Goal: Task Accomplishment & Management: Complete application form

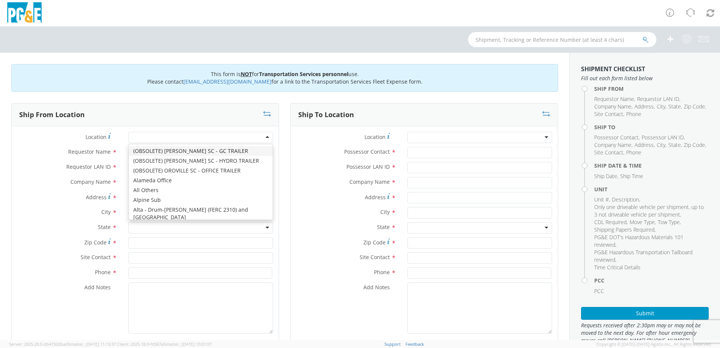
click at [158, 136] on div at bounding box center [200, 137] width 145 height 11
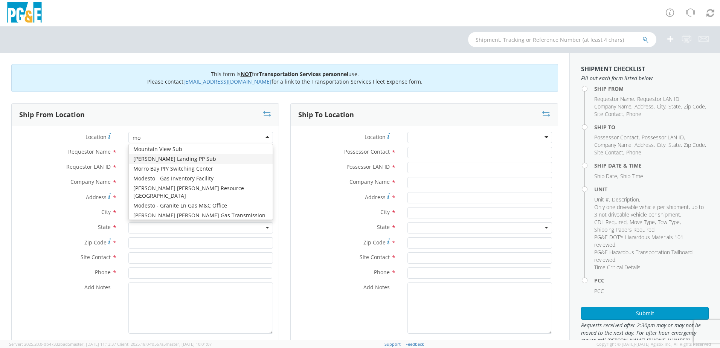
scroll to position [2, 0]
type input "mon"
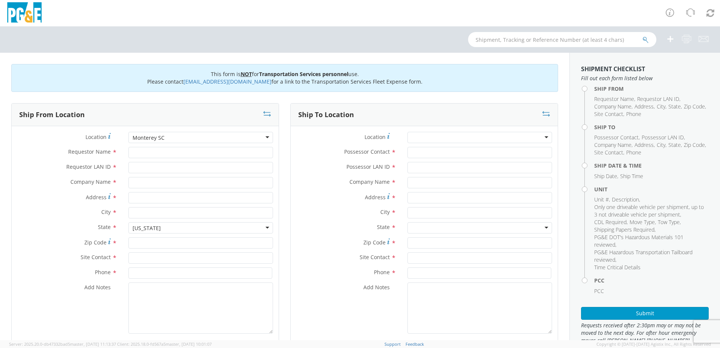
type input "PG&E"
type input "[STREET_ADDRESS]"
type input "Monterey"
type input "93940"
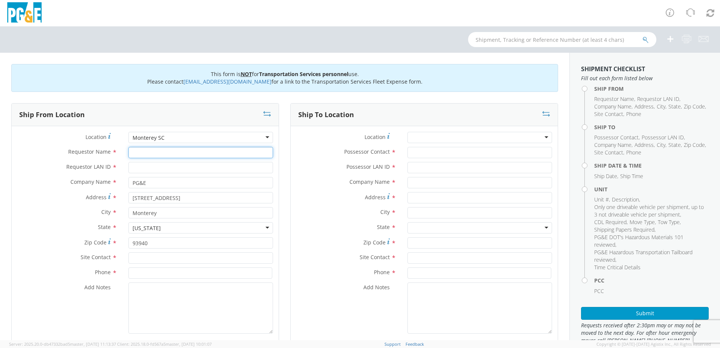
click at [182, 153] on input "Requestor Name *" at bounding box center [200, 152] width 145 height 11
type input "d"
type input "[PERSON_NAME]"
click at [177, 169] on input "Requestor LAN ID *" at bounding box center [200, 167] width 145 height 11
type input "D8LH"
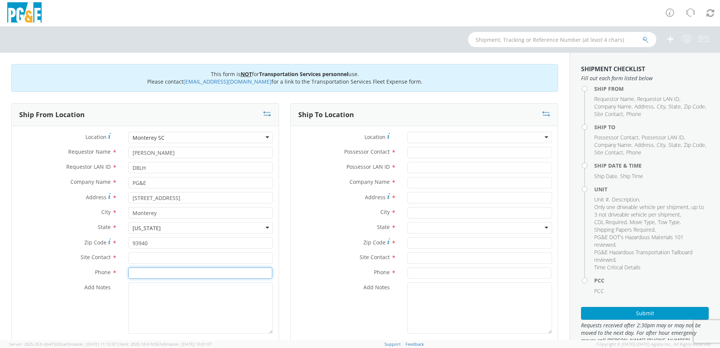
click at [150, 271] on input at bounding box center [200, 273] width 144 height 11
paste input "[PHONE_NUMBER]"
type input "[PHONE_NUMBER]"
drag, startPoint x: 192, startPoint y: 154, endPoint x: 107, endPoint y: 153, distance: 85.5
click at [107, 153] on div "Requestor Name * [PERSON_NAME]" at bounding box center [145, 152] width 267 height 11
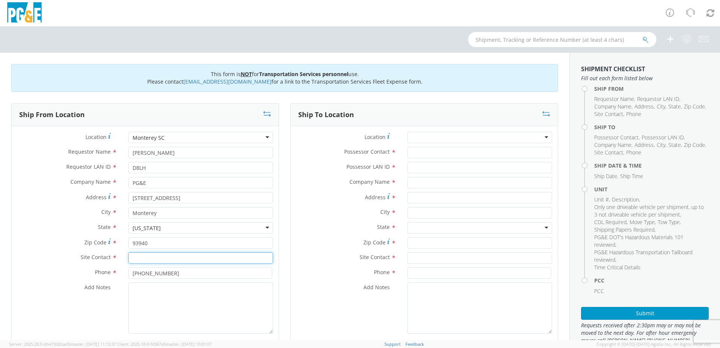
click at [168, 259] on input "text" at bounding box center [200, 257] width 145 height 11
paste input "[PERSON_NAME]"
type input "[PERSON_NAME]"
drag, startPoint x: 186, startPoint y: 153, endPoint x: 99, endPoint y: 151, distance: 86.3
click at [99, 151] on div "Requestor Name * [PERSON_NAME]" at bounding box center [145, 152] width 267 height 11
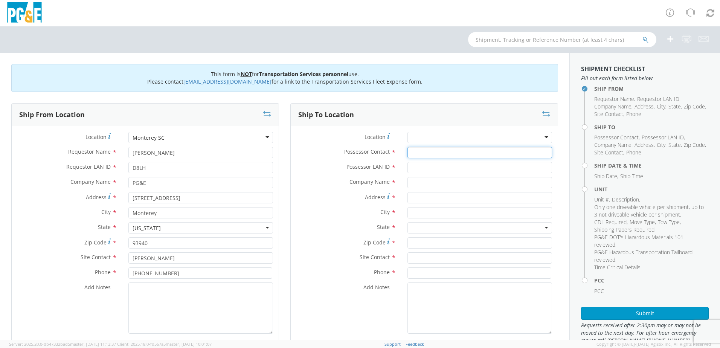
click at [471, 151] on input "Possessor Contact *" at bounding box center [480, 152] width 145 height 11
paste input "[PERSON_NAME]"
type input "[PERSON_NAME]"
click at [437, 165] on input "Possessor LAN ID *" at bounding box center [480, 167] width 145 height 11
type input "D8LH"
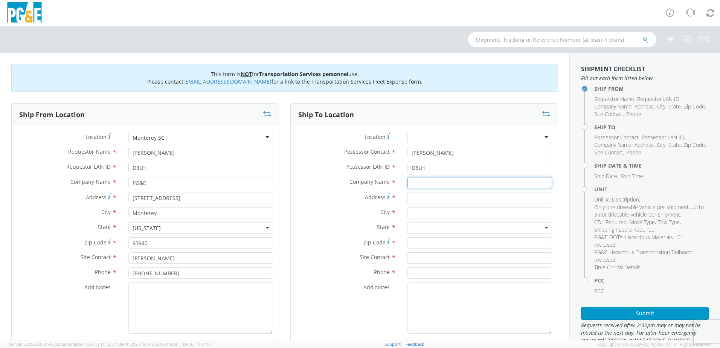
click at [434, 183] on input "text" at bounding box center [480, 182] width 145 height 11
type input "PG&E"
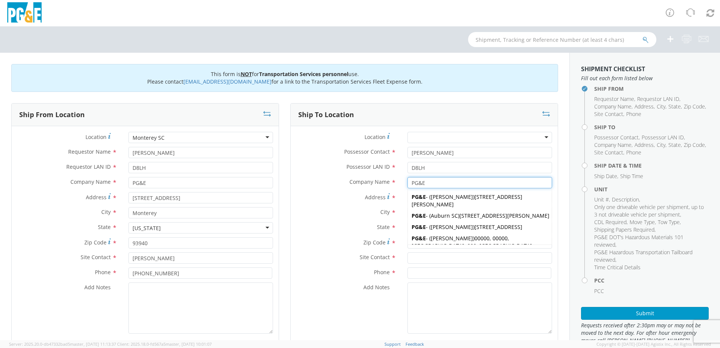
drag, startPoint x: 435, startPoint y: 202, endPoint x: 435, endPoint y: 206, distance: 4.2
click at [435, 206] on span "[STREET_ADDRESS][PERSON_NAME]" at bounding box center [467, 200] width 111 height 15
type input "[STREET_ADDRESS][PERSON_NAME]"
type input "El Cerrito"
type input "94530"
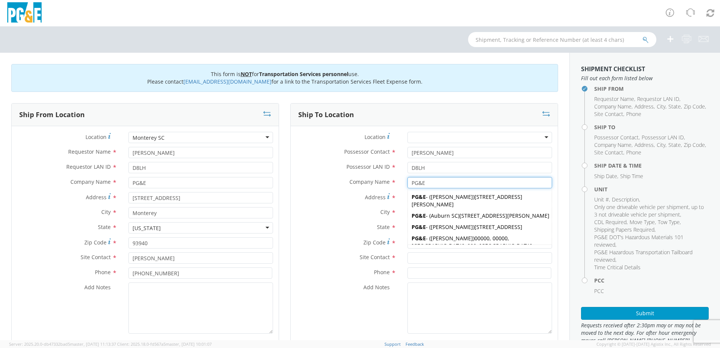
type input "[PERSON_NAME]"
type input "[PHONE_NUMBER]"
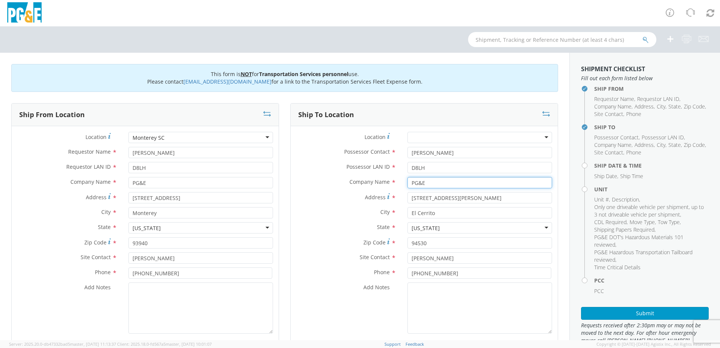
type input "PG&E"
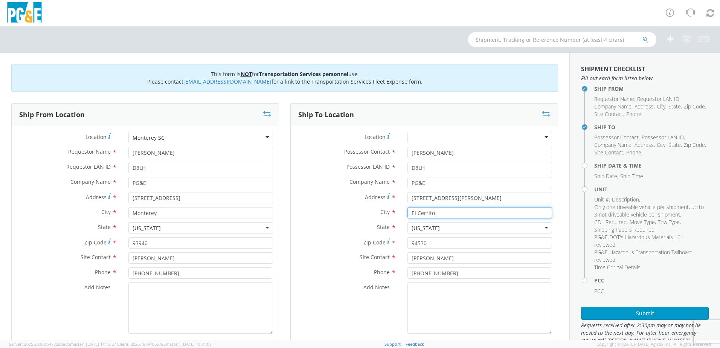
drag, startPoint x: 456, startPoint y: 211, endPoint x: 351, endPoint y: 212, distance: 105.1
click at [351, 212] on div "City * [GEOGRAPHIC_DATA]" at bounding box center [424, 212] width 267 height 11
drag, startPoint x: 474, startPoint y: 199, endPoint x: 387, endPoint y: 200, distance: 86.3
click at [387, 200] on div "Address * [STREET_ADDRESS][PERSON_NAME]" at bounding box center [424, 197] width 267 height 11
paste input "1 El Camenito"
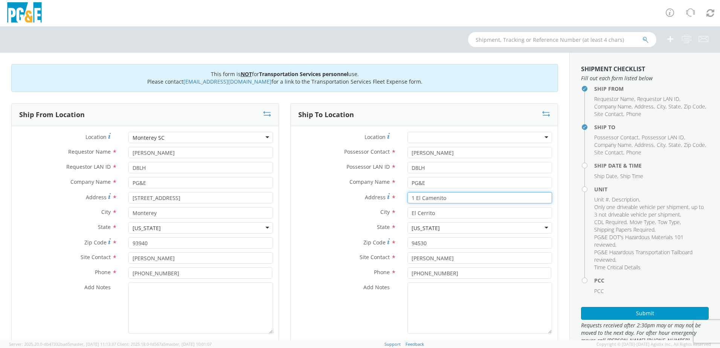
type input "1 El Camenito"
click at [457, 214] on input "El Cerrito" at bounding box center [480, 212] width 145 height 11
drag, startPoint x: 457, startPoint y: 214, endPoint x: 370, endPoint y: 216, distance: 87.1
click at [370, 216] on div "City * [GEOGRAPHIC_DATA]" at bounding box center [424, 212] width 267 height 11
type input "[GEOGRAPHIC_DATA]"
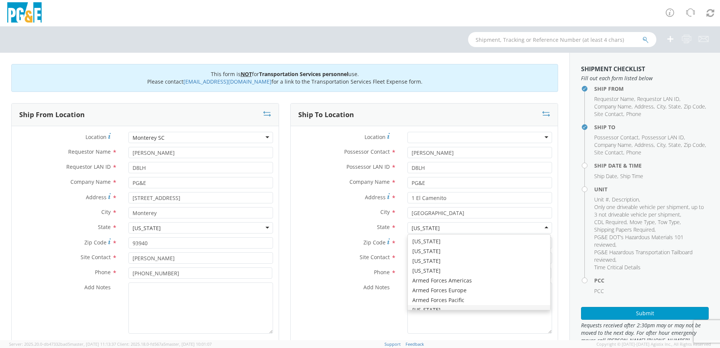
scroll to position [9, 0]
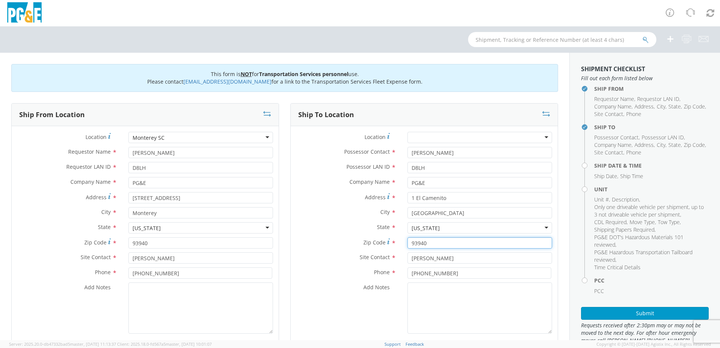
type input "93940"
type input "[PERSON_NAME]"
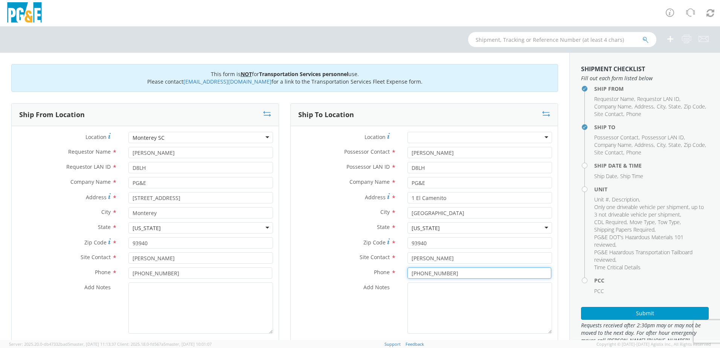
type input "[PHONE_NUMBER]"
click at [206, 290] on textarea "Add Notes *" at bounding box center [200, 308] width 145 height 51
paste textarea "[PERSON_NAME] Track Machine"
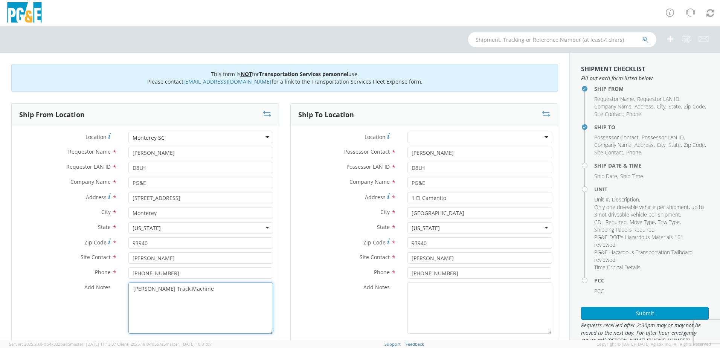
scroll to position [226, 0]
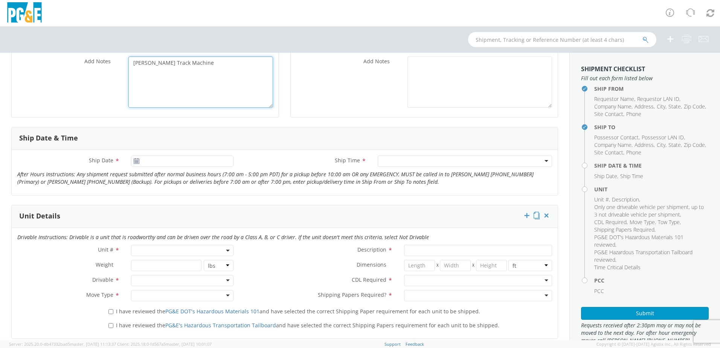
type textarea "[PERSON_NAME] Track Machine"
click at [166, 252] on span at bounding box center [182, 250] width 102 height 11
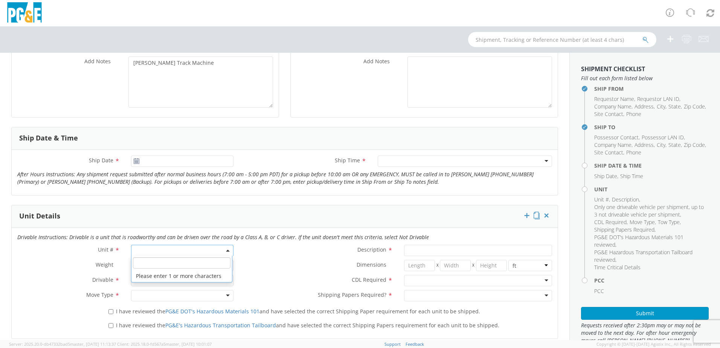
click at [174, 275] on li "Please enter 1 or more characters" at bounding box center [182, 276] width 101 height 12
click at [161, 261] on input "search" at bounding box center [182, 262] width 98 height 11
type input "O"
select select "Other"
select select "? undefined:undefined ?"
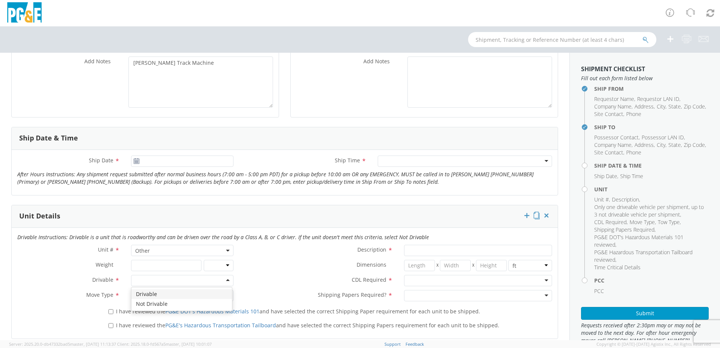
click at [148, 282] on div at bounding box center [182, 280] width 102 height 11
click at [146, 300] on div at bounding box center [182, 295] width 102 height 11
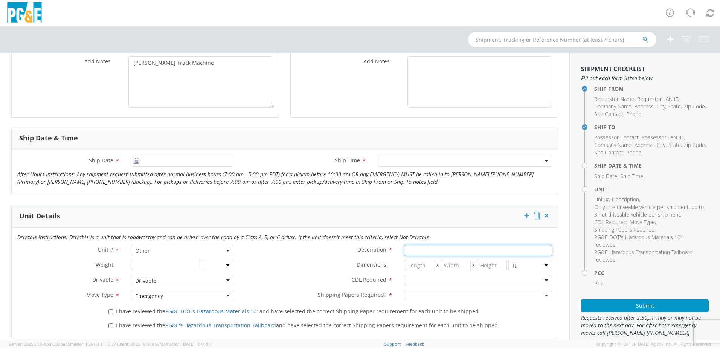
click at [448, 252] on input "Description *" at bounding box center [478, 250] width 148 height 11
paste input "[PERSON_NAME] Track Machine"
type input "[PERSON_NAME] Track Machine"
click at [428, 282] on div at bounding box center [478, 280] width 148 height 11
click at [445, 296] on div at bounding box center [478, 295] width 148 height 11
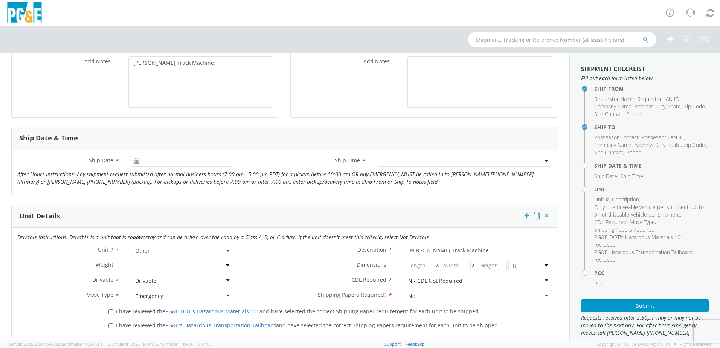
scroll to position [339, 0]
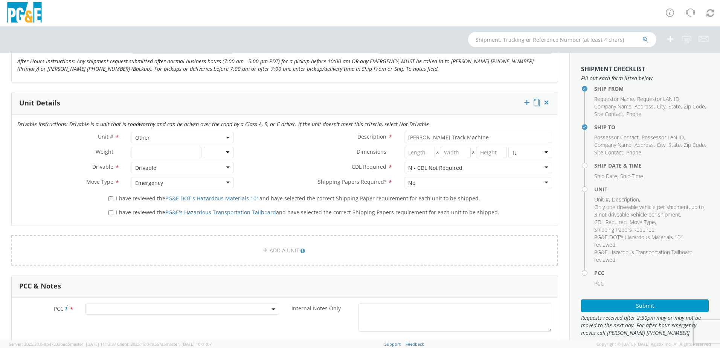
click at [113, 197] on label "I have reviewed the PG&E DOT's Hazardous Materials 101 and have selected the co…" at bounding box center [295, 198] width 373 height 9
click at [113, 197] on input "I have reviewed the PG&E DOT's Hazardous Materials 101 and have selected the co…" at bounding box center [111, 198] width 5 height 5
checkbox input "true"
click at [107, 217] on div "I have reviewed the PG&E's Hazardous Transportation Tailboard and have selected…" at bounding box center [330, 213] width 455 height 14
click at [112, 215] on input "I have reviewed the PG&E's Hazardous Transportation Tailboard and have selected…" at bounding box center [111, 212] width 5 height 5
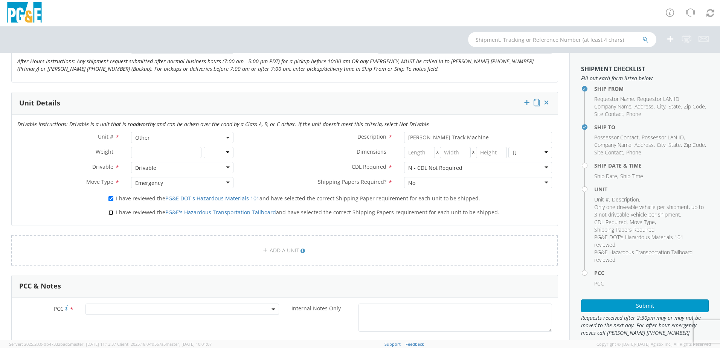
checkbox input "true"
click at [128, 310] on span at bounding box center [183, 309] width 194 height 11
click at [150, 317] on input "number" at bounding box center [181, 321] width 188 height 11
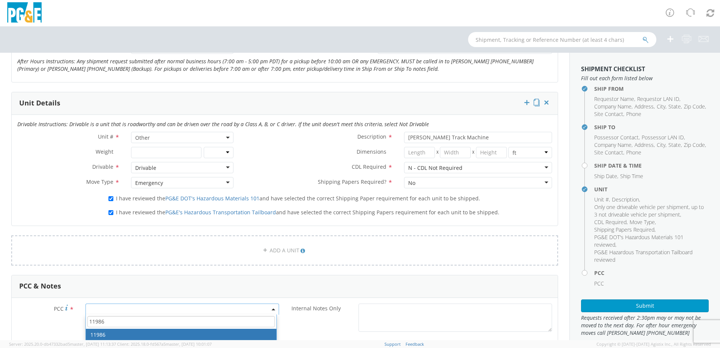
type input "11986"
select select "11986"
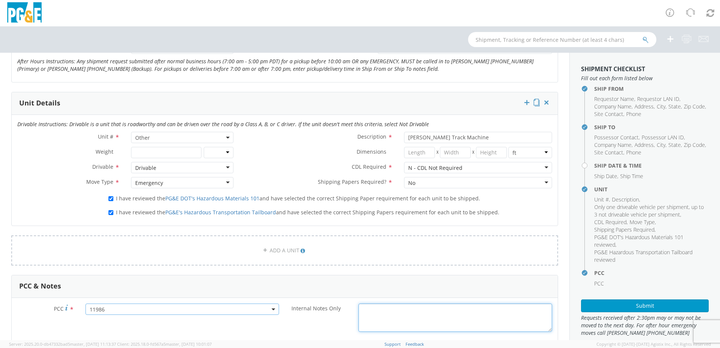
click at [402, 310] on textarea "Internal Notes Only *" at bounding box center [456, 318] width 194 height 28
paste textarea "[PERSON_NAME] Track Machine"
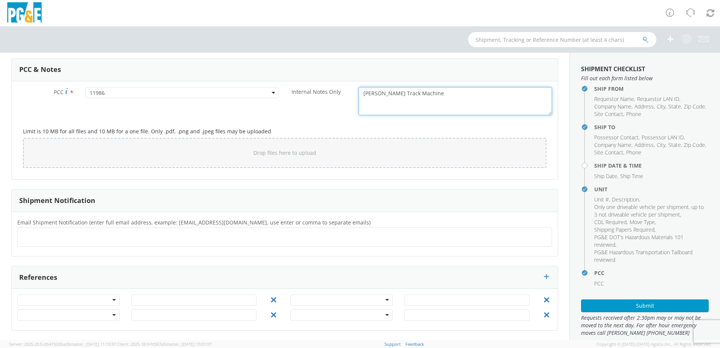
type textarea "[PERSON_NAME] Track Machine"
click at [65, 300] on div at bounding box center [68, 300] width 102 height 11
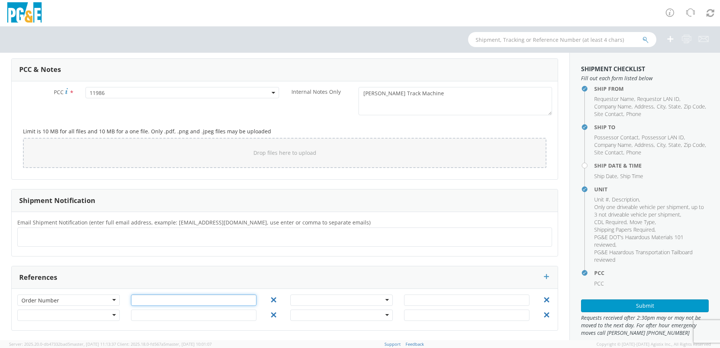
click at [145, 301] on input "text" at bounding box center [193, 300] width 125 height 11
click at [166, 302] on input "text" at bounding box center [193, 300] width 125 height 11
type input "35646173"
click at [269, 288] on div "References" at bounding box center [285, 277] width 546 height 23
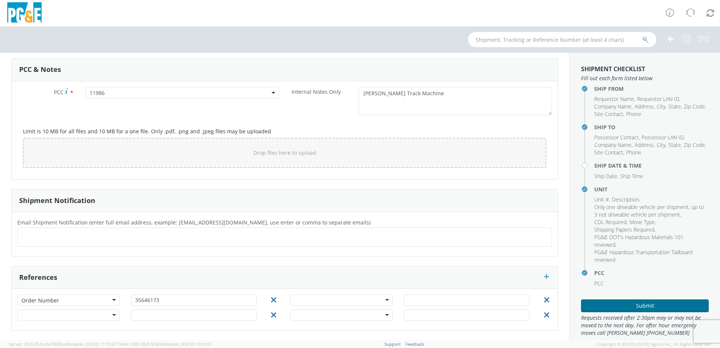
click at [632, 306] on button "Submit" at bounding box center [645, 306] width 128 height 13
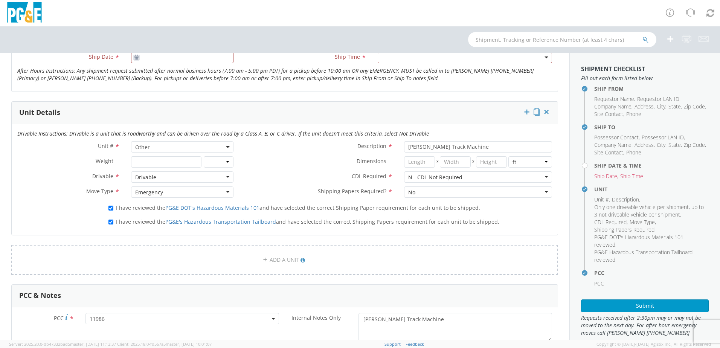
scroll to position [104, 0]
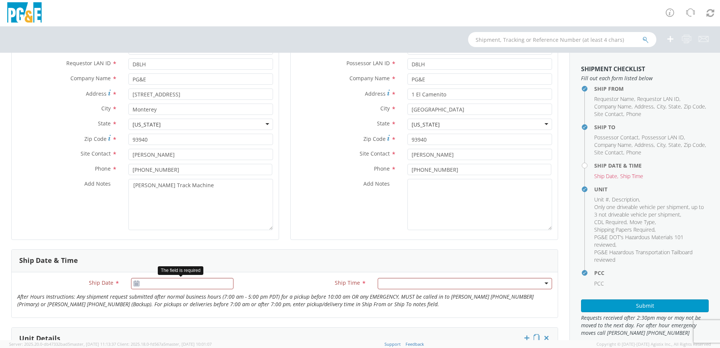
click at [135, 284] on use at bounding box center [136, 283] width 5 height 5
click at [206, 284] on input "[DATE]" at bounding box center [182, 283] width 102 height 11
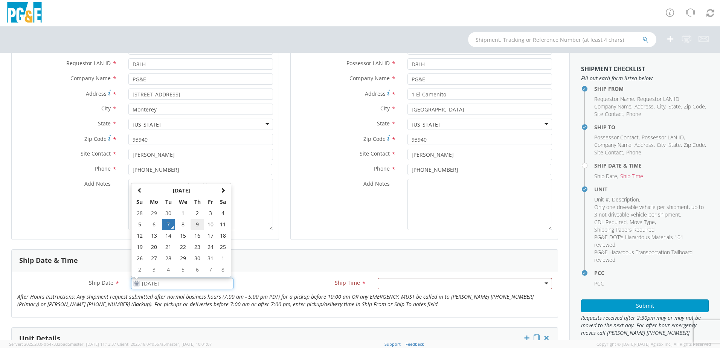
click at [196, 224] on td "9" at bounding box center [197, 224] width 13 height 11
type input "[DATE]"
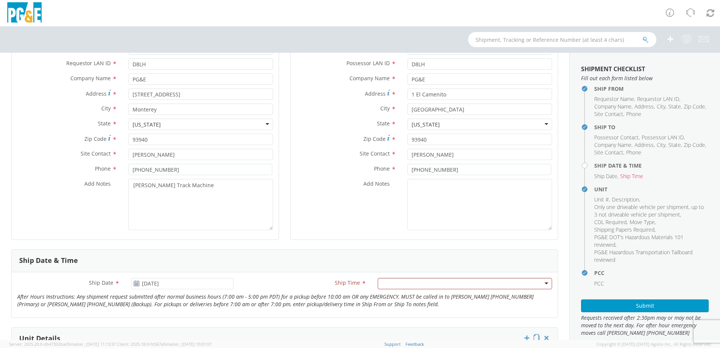
click at [453, 291] on div "Ship Time * Any Time 7:00 am - 10:00 am 10:00 am - 1:00 pm 1:00 pm - 4:00 pm 4:…" at bounding box center [398, 285] width 319 height 15
click at [451, 285] on div at bounding box center [465, 283] width 174 height 11
click at [634, 306] on button "Submit" at bounding box center [645, 306] width 128 height 13
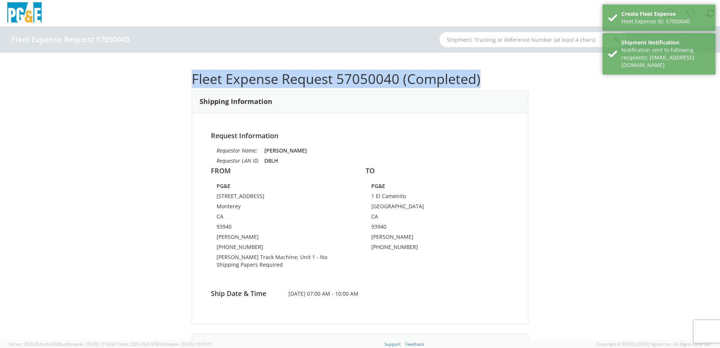
drag, startPoint x: 485, startPoint y: 76, endPoint x: 190, endPoint y: 85, distance: 295.9
click at [192, 85] on h1 "Fleet Expense Request 57050040 (Completed)" at bounding box center [360, 79] width 337 height 15
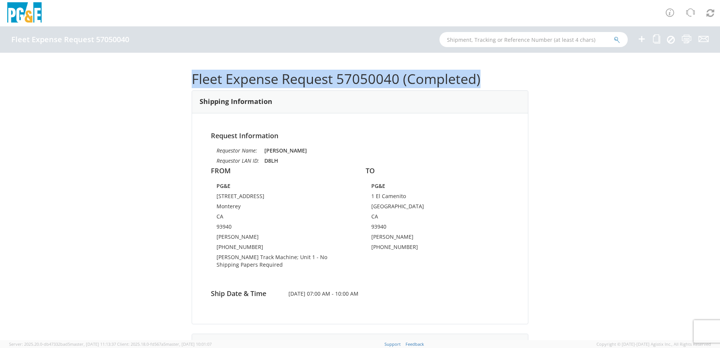
copy h1 "Fleet Expense Request 57050040 (Completed)"
click at [655, 36] on icon at bounding box center [656, 38] width 7 height 9
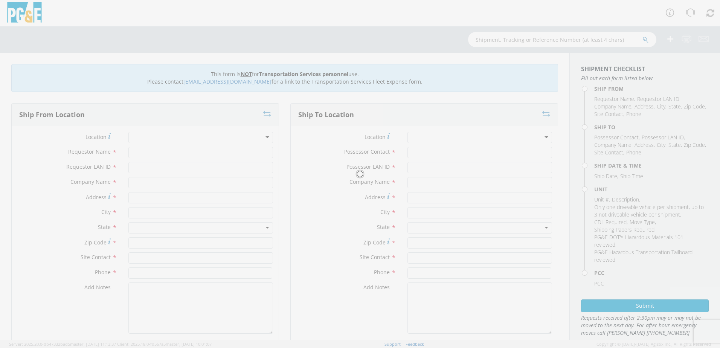
type input "[PERSON_NAME]"
type input "D8LH"
type input "PG&E"
type input "[STREET_ADDRESS]"
type input "Monterey"
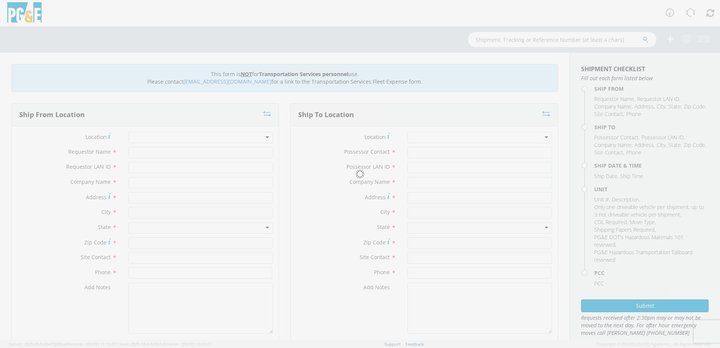
type input "93940"
type input "[PERSON_NAME]"
type input "[PHONE_NUMBER]"
type input "[PERSON_NAME]"
type input "D8LH"
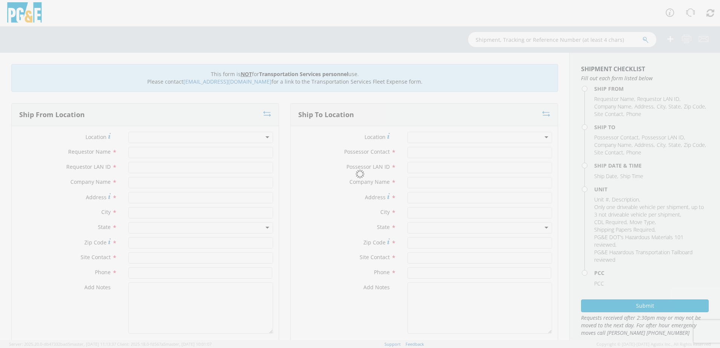
type input "PG&E"
type input "1 El Camenito"
type input "[GEOGRAPHIC_DATA]"
type input "93940"
type input "[PERSON_NAME]"
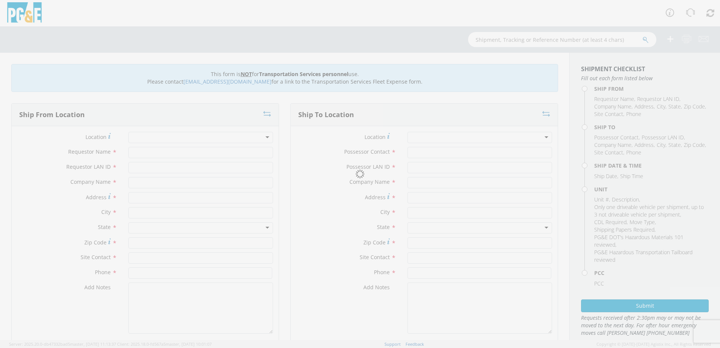
type input "[PHONE_NUMBER]"
type input "[DATE]"
type input "[PERSON_NAME] Track Machine"
type input "0"
type textarea "[PERSON_NAME] Track Machine"
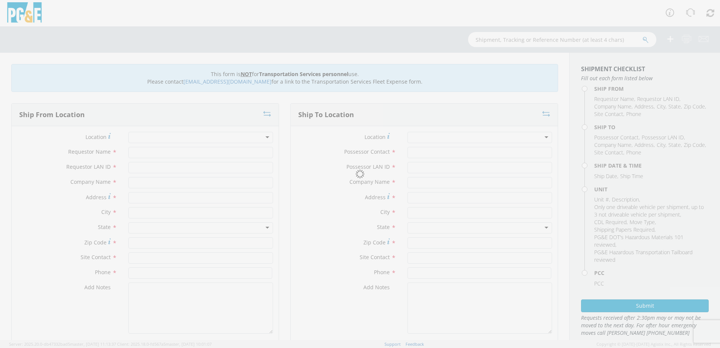
type input "35646173"
select select "11986"
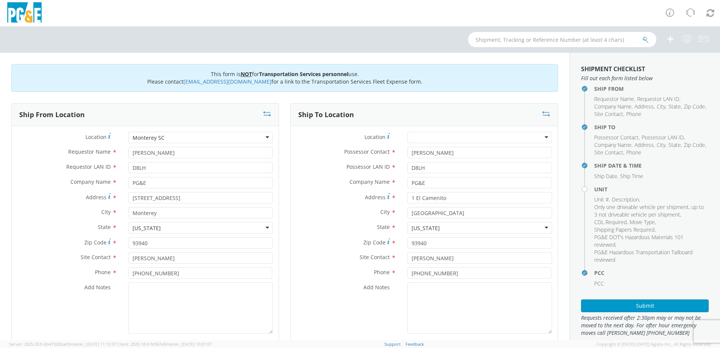
select select "Other"
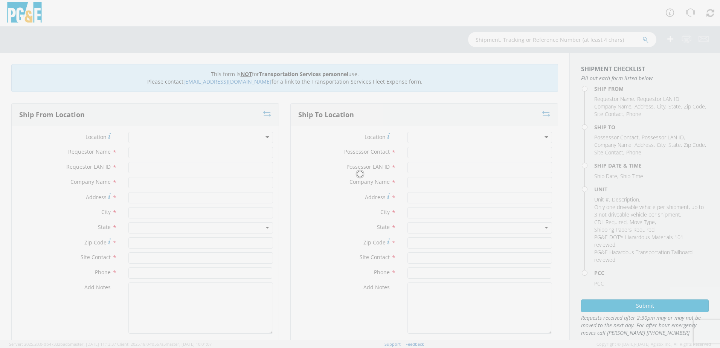
type input "[PERSON_NAME]"
type input "D8LH"
type input "PG&E"
type input "[STREET_ADDRESS]"
type input "Monterey"
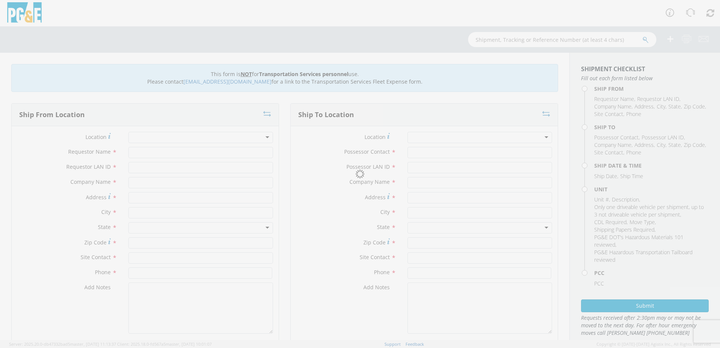
type input "93940"
type input "[PERSON_NAME]"
type input "[PHONE_NUMBER]"
type input "[PERSON_NAME]"
type input "D8LH"
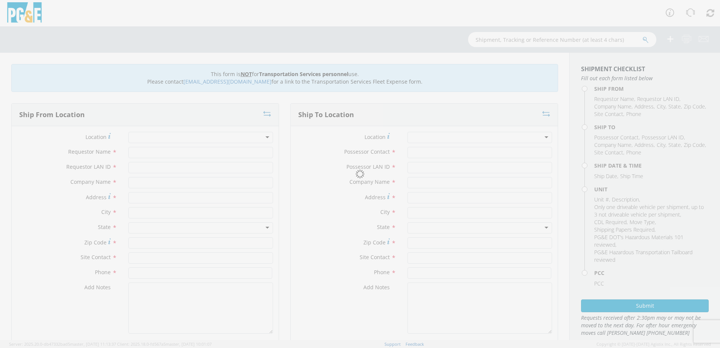
type input "PG&E"
type input "1 El Camenito"
type input "[GEOGRAPHIC_DATA]"
type input "93940"
type input "[PERSON_NAME]"
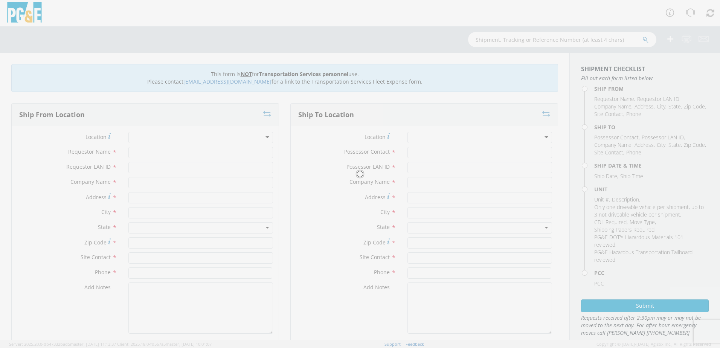
type input "[PHONE_NUMBER]"
type input "[DATE]"
type input "[PERSON_NAME] Track Machine"
type input "0"
type textarea "[PERSON_NAME] Track Machine"
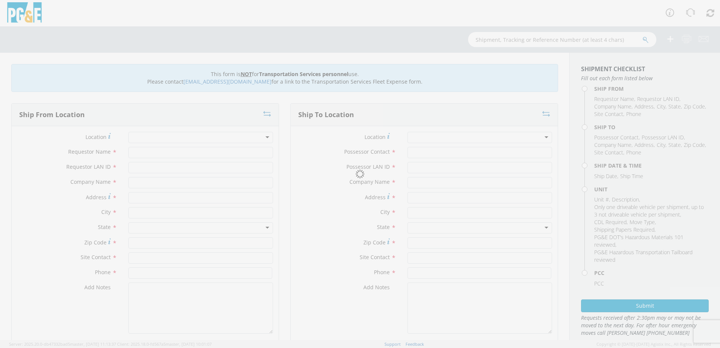
type input "35646173"
select select "Other"
select select "11986"
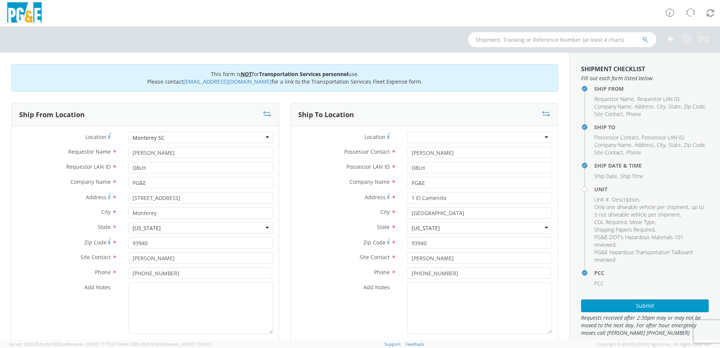
click at [629, 38] on input "text" at bounding box center [562, 39] width 188 height 15
click at [659, 304] on button "Submit" at bounding box center [645, 306] width 128 height 13
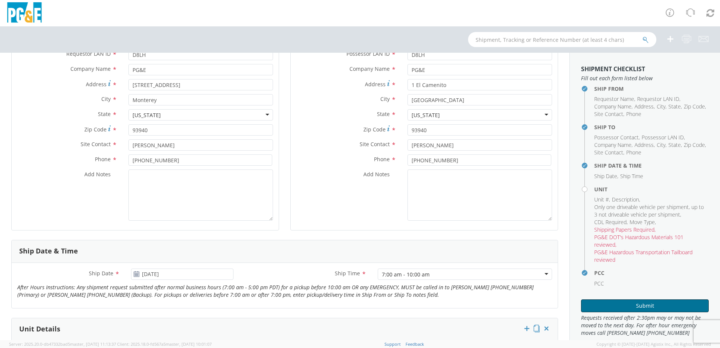
scroll to position [339, 0]
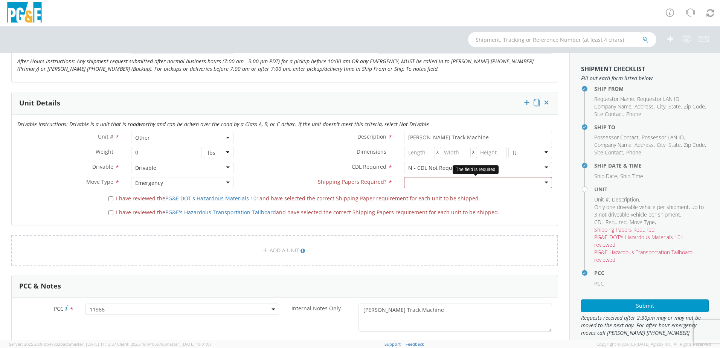
click at [428, 182] on div at bounding box center [478, 182] width 148 height 11
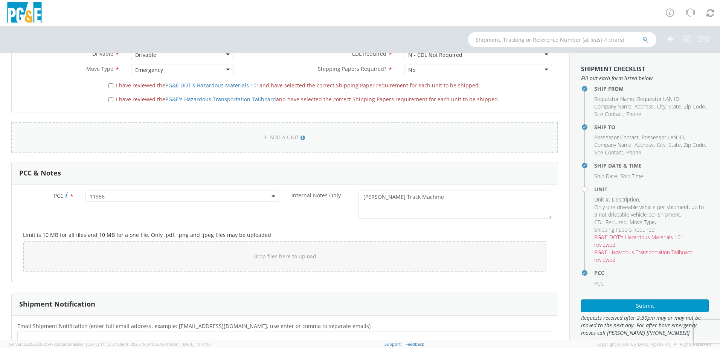
scroll to position [226, 0]
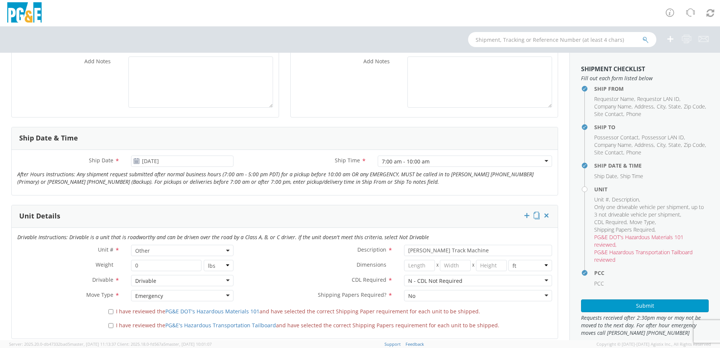
click at [109, 329] on div "I have reviewed the PG&E's Hazardous Transportation Tailboard and have selected…" at bounding box center [330, 326] width 455 height 14
click at [110, 324] on input "I have reviewed the PG&E's Hazardous Transportation Tailboard and have selected…" at bounding box center [111, 325] width 5 height 5
checkbox input "true"
click at [110, 315] on label "I have reviewed the PG&E DOT's Hazardous Materials 101 and have selected the co…" at bounding box center [295, 311] width 373 height 9
click at [110, 314] on input "I have reviewed the PG&E DOT's Hazardous Materials 101 and have selected the co…" at bounding box center [111, 311] width 5 height 5
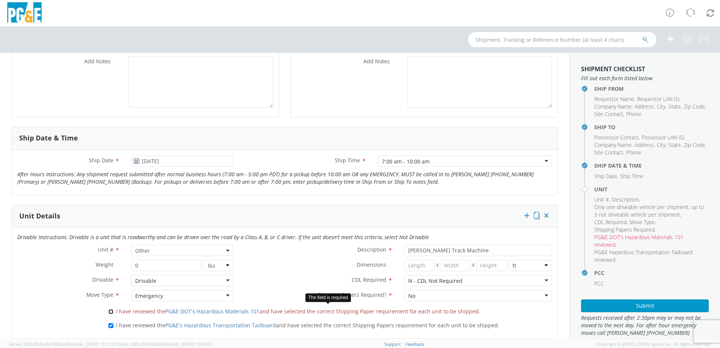
checkbox input "true"
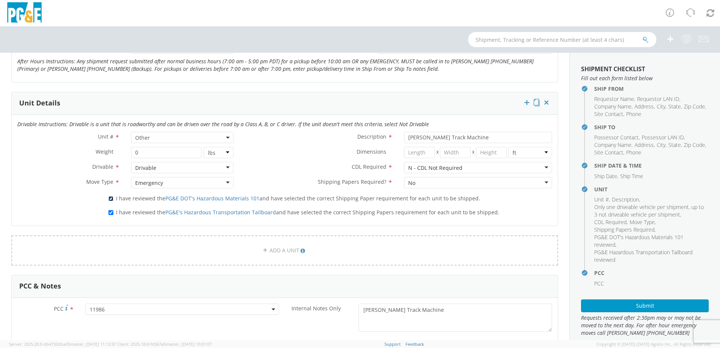
scroll to position [556, 0]
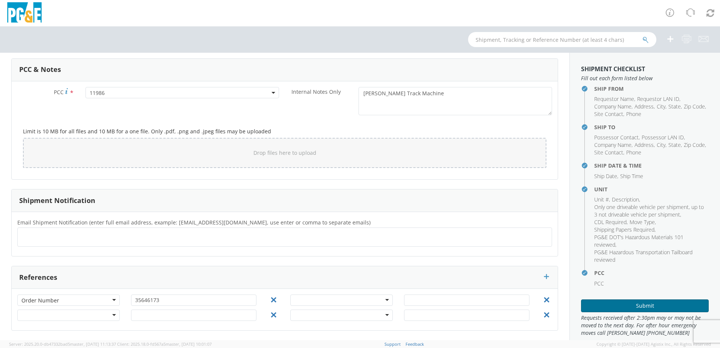
click at [624, 301] on button "Submit" at bounding box center [645, 306] width 128 height 13
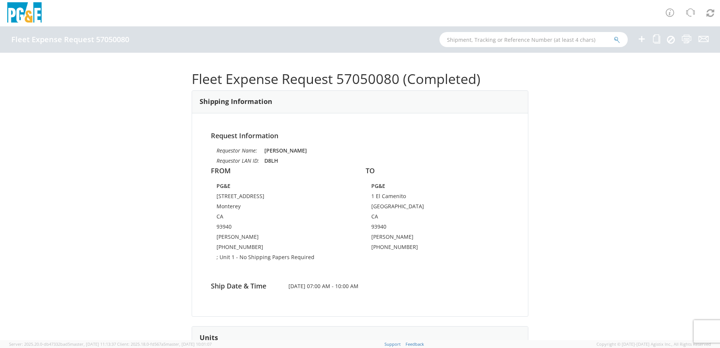
scroll to position [339, 0]
